Goal: Information Seeking & Learning: Learn about a topic

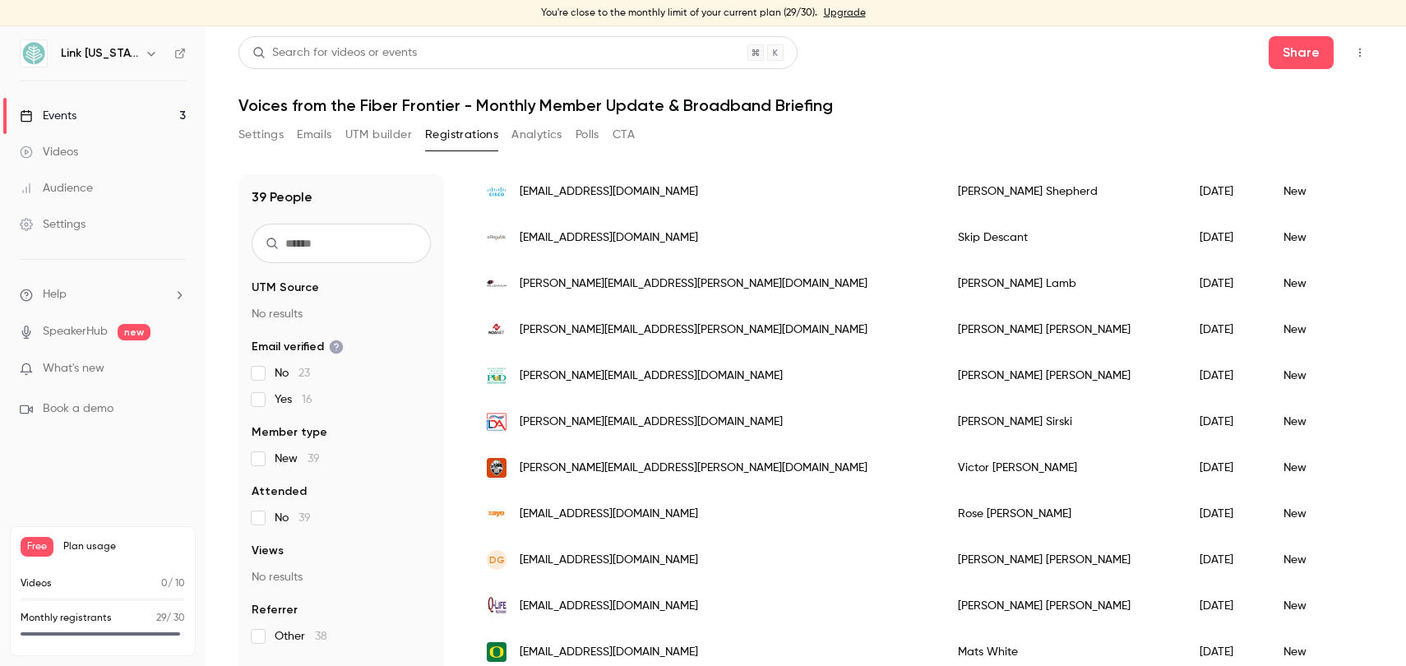
scroll to position [1451, 0]
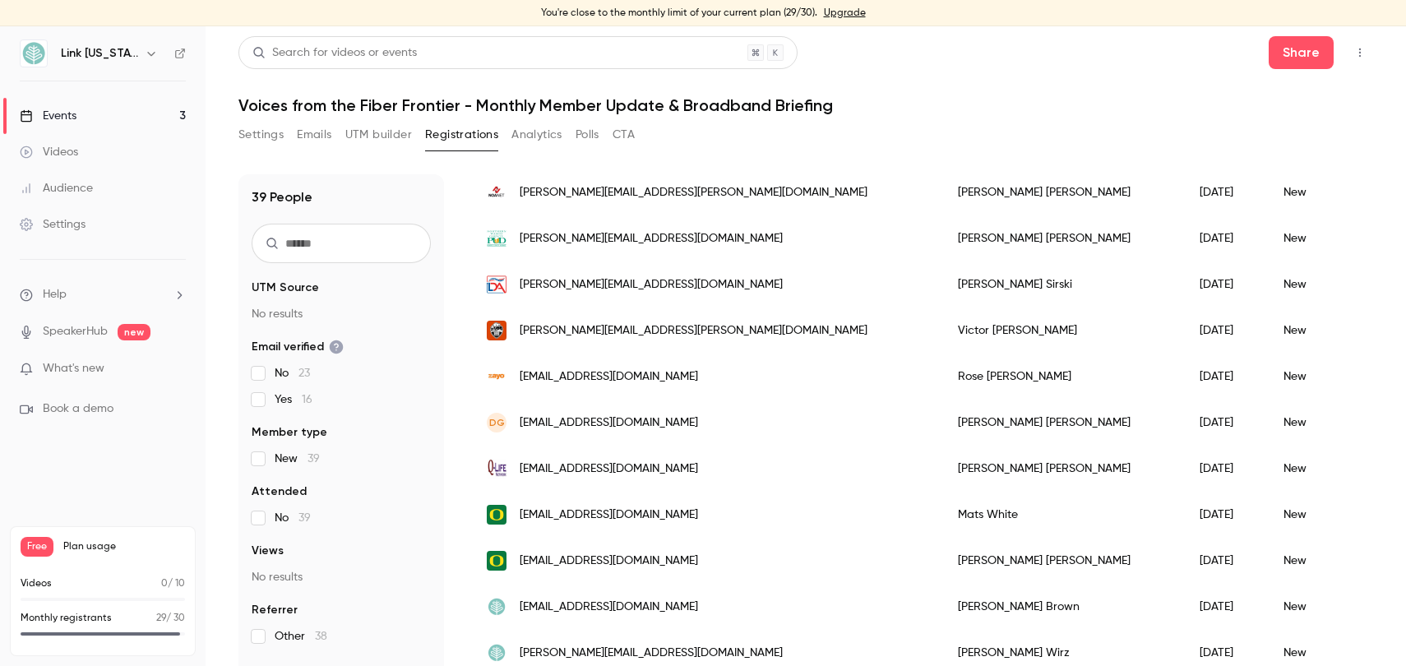
click at [81, 551] on span "Plan usage" at bounding box center [124, 546] width 122 height 13
click at [58, 543] on div "Free Plan usage" at bounding box center [103, 547] width 164 height 20
click at [147, 55] on icon "button" at bounding box center [150, 54] width 7 height 4
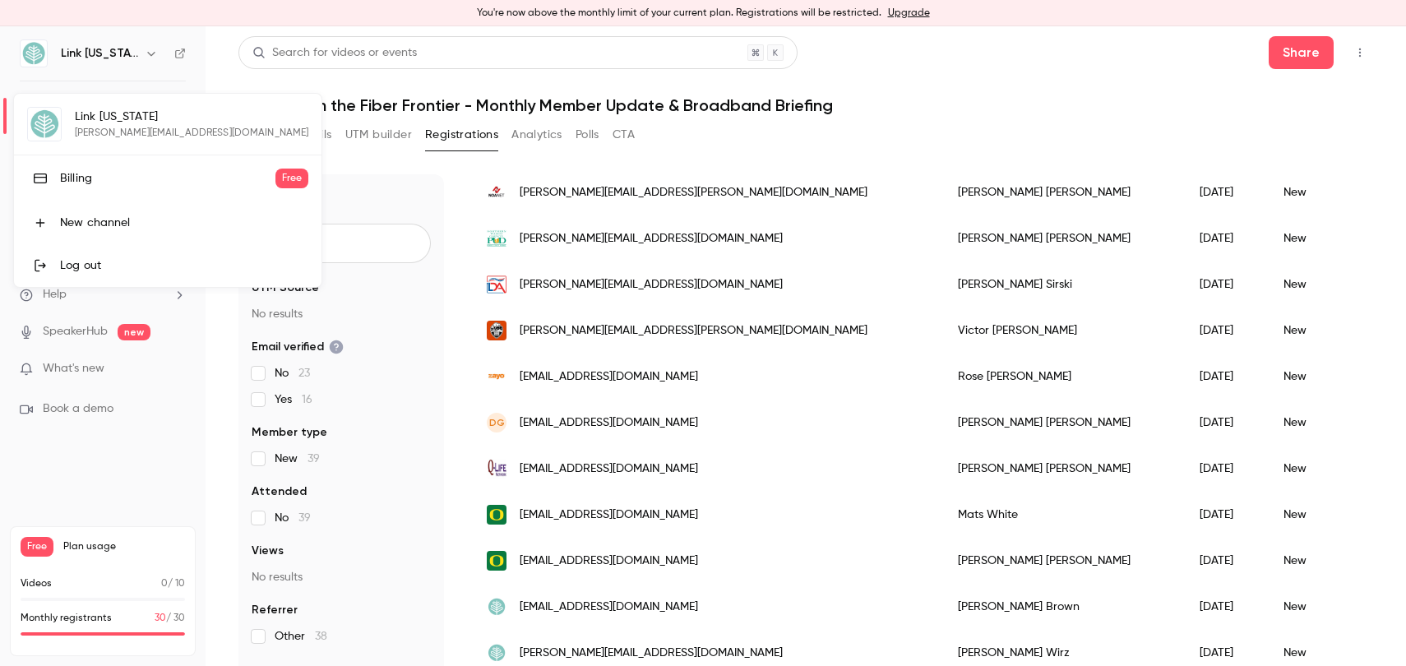
click at [73, 178] on div "Billing" at bounding box center [167, 178] width 215 height 16
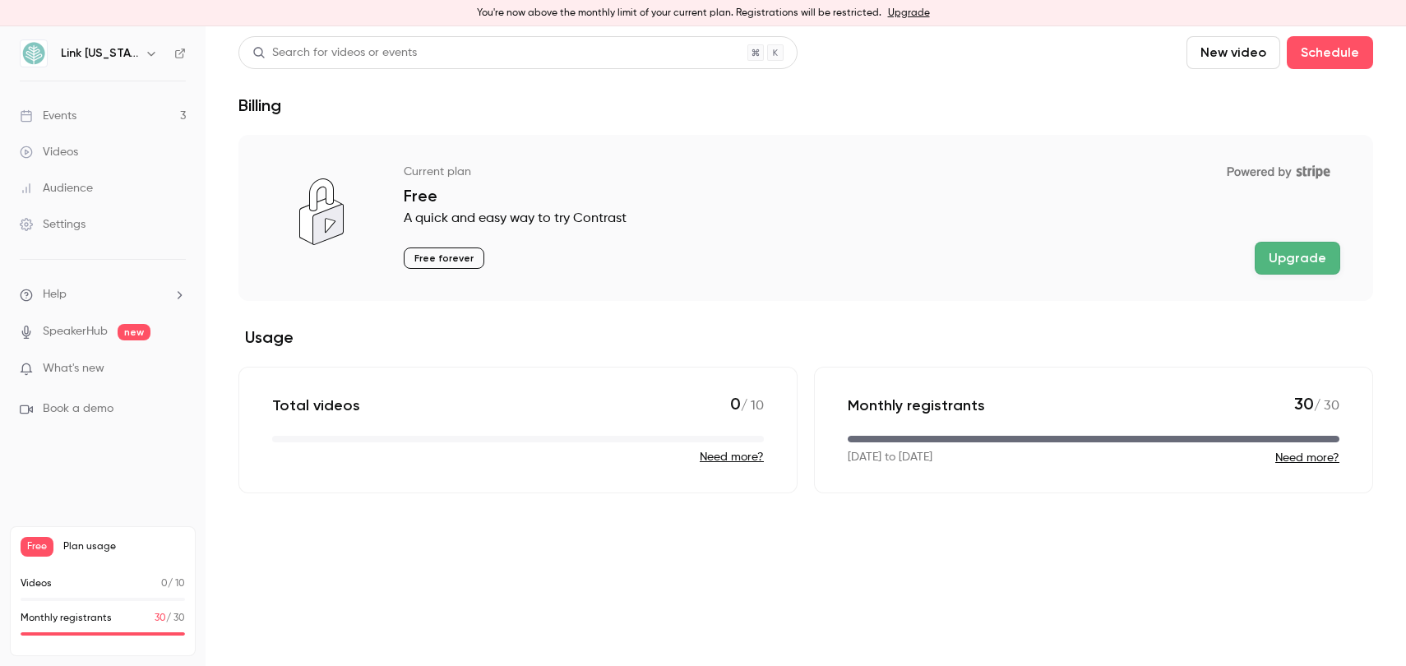
click at [1302, 456] on button "Need more?" at bounding box center [1307, 458] width 64 height 16
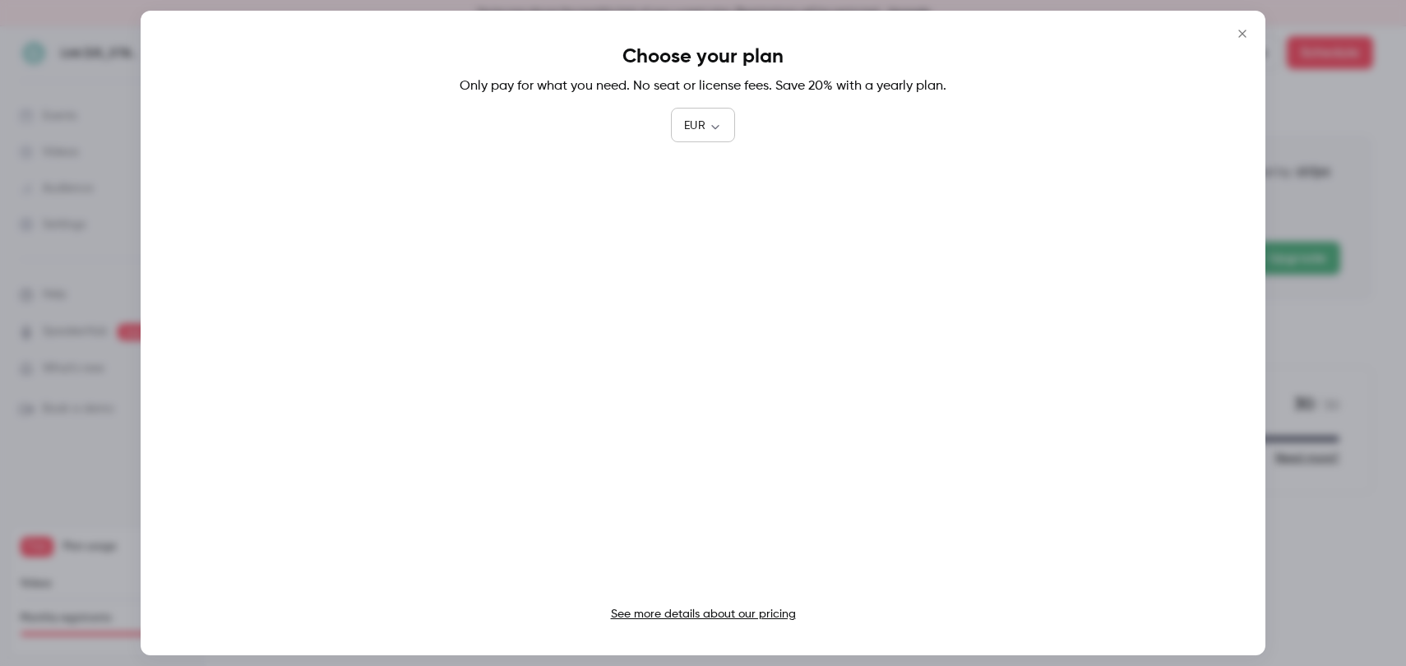
click at [715, 130] on body "You're now above the monthly limit of your current plan. Registrations will be …" at bounding box center [703, 346] width 1406 height 640
click at [692, 217] on li "USD" at bounding box center [703, 219] width 64 height 43
type input "***"
click at [640, 618] on link "See more details about our pricing" at bounding box center [703, 615] width 185 height 12
